Goal: Information Seeking & Learning: Check status

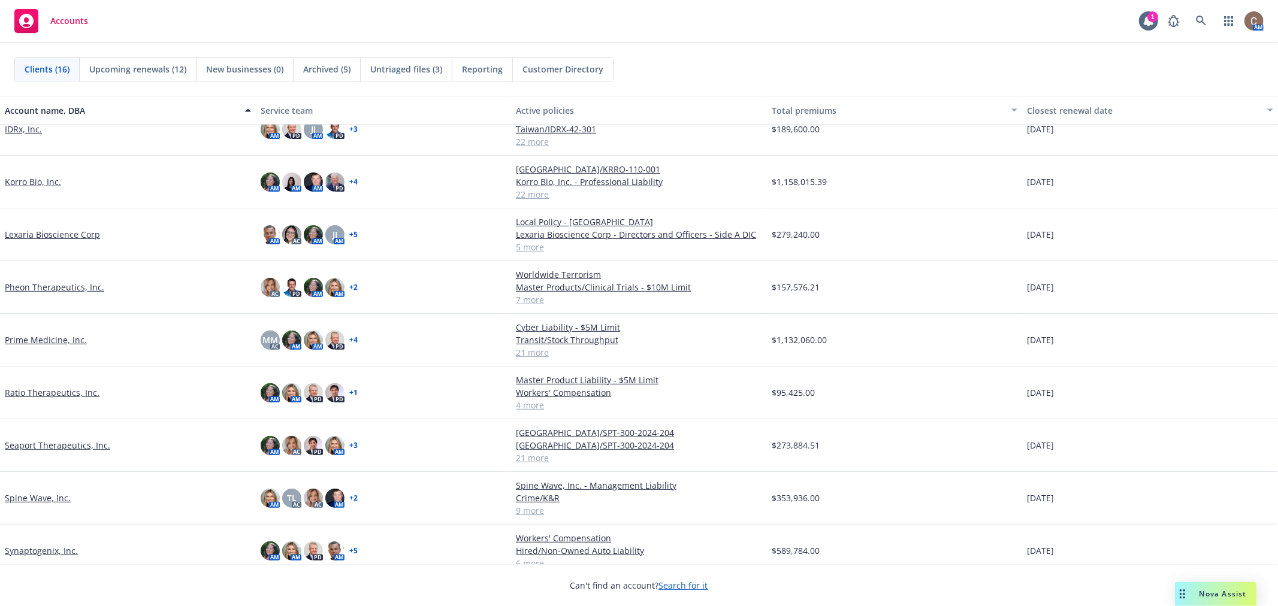
scroll to position [375, 0]
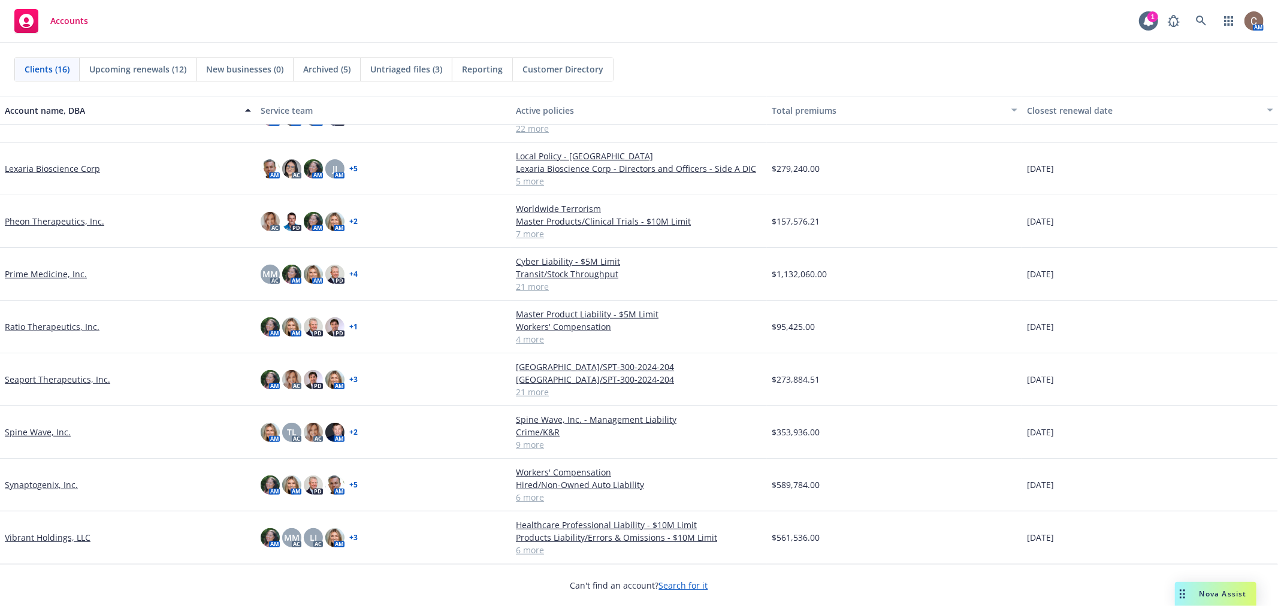
click at [64, 379] on link "Seaport Therapeutics, Inc." at bounding box center [57, 379] width 105 height 13
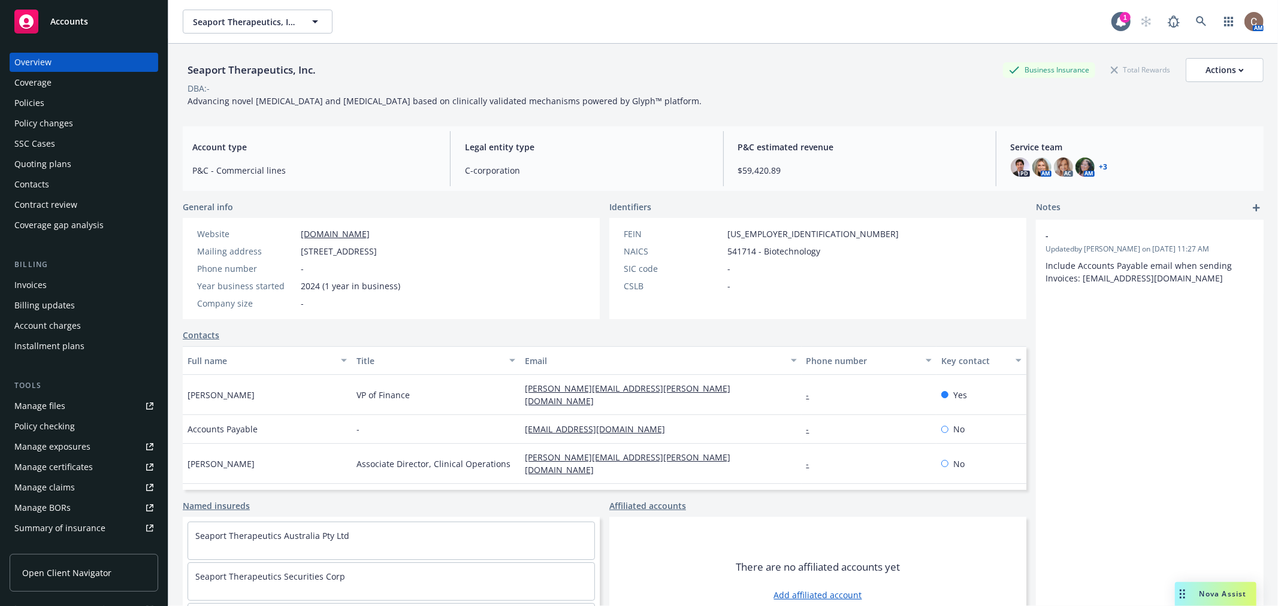
click at [46, 102] on div "Policies" at bounding box center [83, 102] width 139 height 19
